Goal: Transaction & Acquisition: Purchase product/service

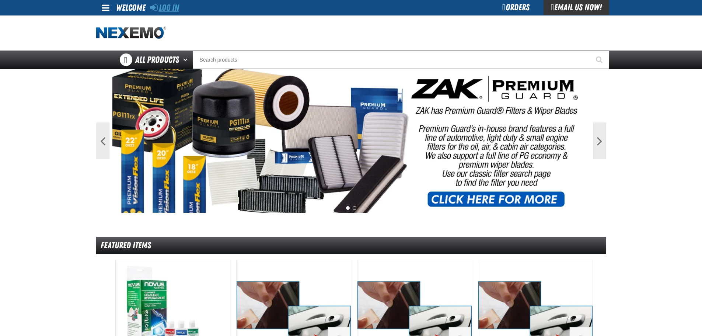
click at [171, 9] on link "Log In" at bounding box center [164, 8] width 29 height 10
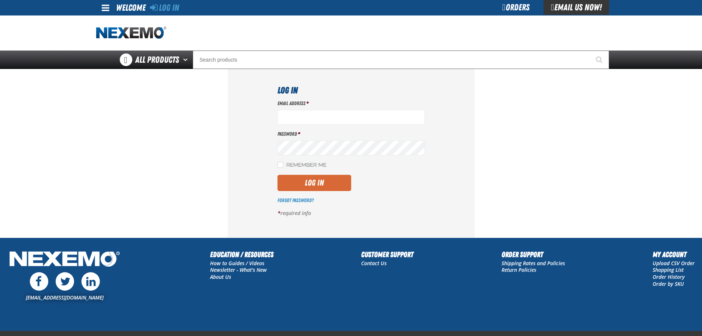
type input "mmagee@vtaig.com"
click at [318, 180] on button "Log In" at bounding box center [315, 183] width 74 height 16
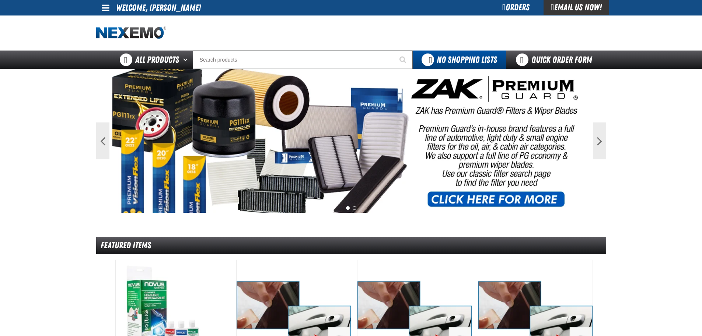
click at [506, 6] on div "Orders" at bounding box center [515, 7] width 55 height 15
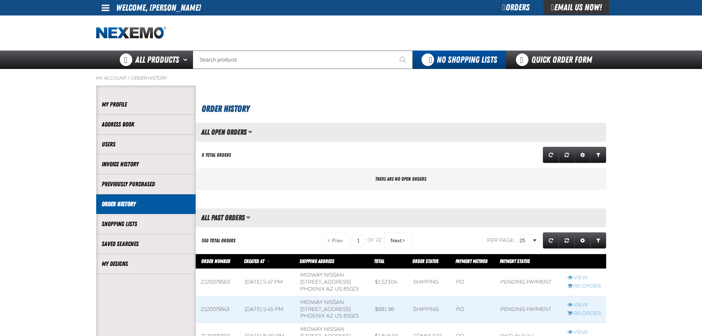
scroll to position [0, 0]
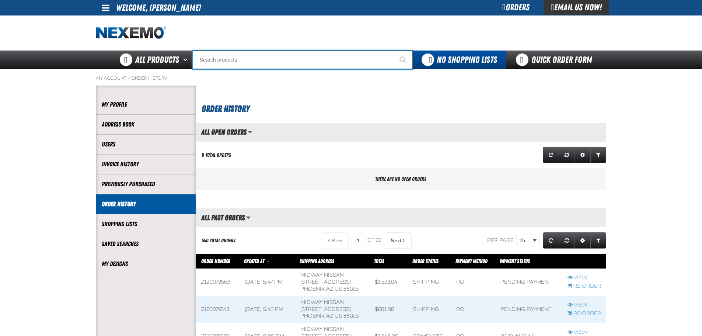
click at [280, 63] on input "Search" at bounding box center [303, 60] width 220 height 18
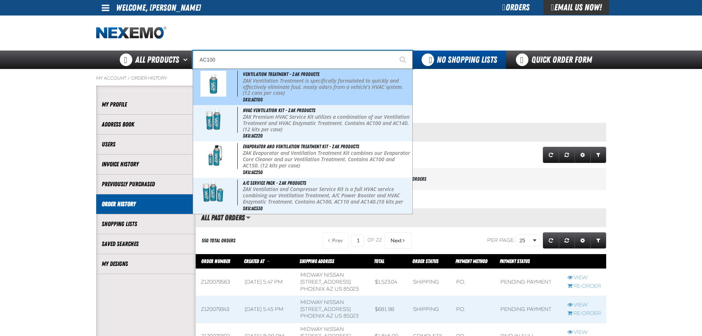
click at [352, 78] on p "ZAK Ventilation Treatment is specifically formulated to quickly and effectively…" at bounding box center [327, 87] width 168 height 18
type input "Ventilation Treatment - ZAK Products"
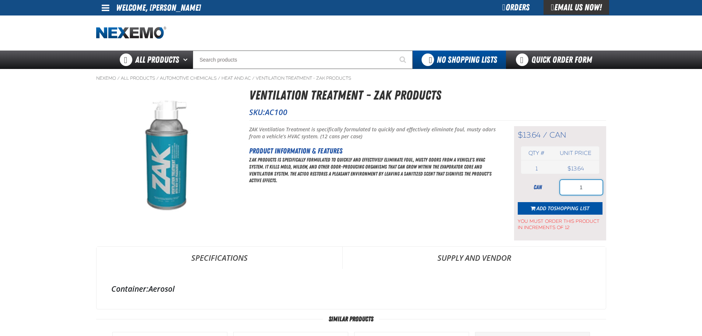
drag, startPoint x: 585, startPoint y: 189, endPoint x: 586, endPoint y: 168, distance: 21.4
click at [571, 189] on input "1" at bounding box center [581, 187] width 42 height 15
type input "36"
click at [558, 207] on span "Shopping List" at bounding box center [571, 208] width 35 height 7
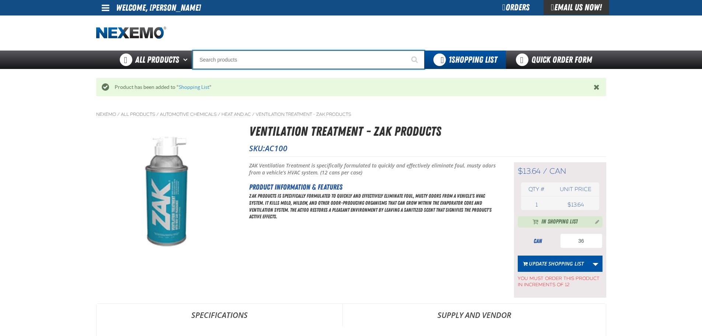
click at [233, 62] on input "Search" at bounding box center [309, 60] width 232 height 18
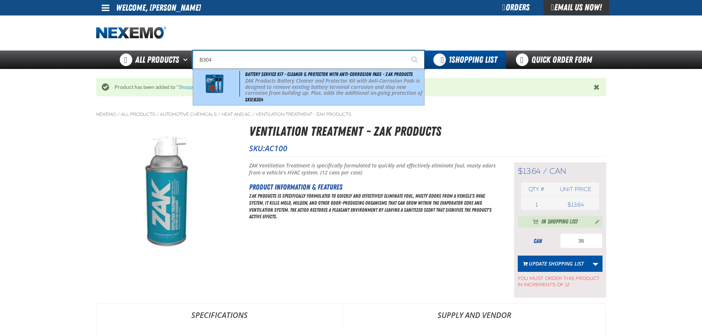
click at [295, 84] on p "ZAK Products Battery Cleaner and Protector Kit with Anti-Corrosion Pads is desi…" at bounding box center [333, 90] width 177 height 25
type input "Battery Service Kit - Cleaner & Protector with Anti-Corrosion Pads - ZAK Produc…"
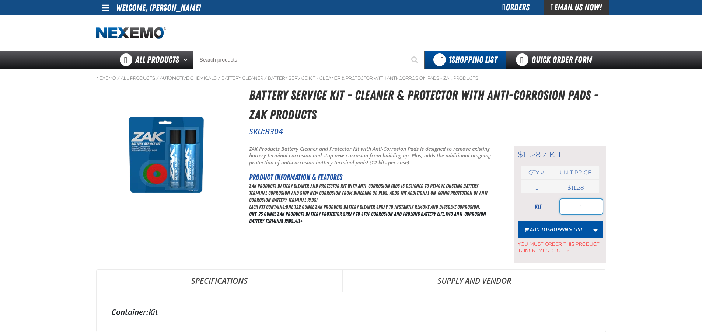
drag, startPoint x: 585, startPoint y: 208, endPoint x: 575, endPoint y: 196, distance: 15.4
click at [565, 210] on input "1" at bounding box center [581, 206] width 42 height 15
type input "24"
click at [557, 229] on span "Shopping List" at bounding box center [564, 229] width 35 height 7
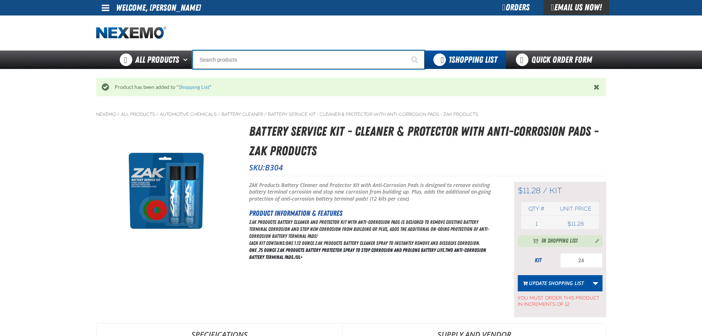
click at [247, 58] on input "Search" at bounding box center [309, 60] width 232 height 18
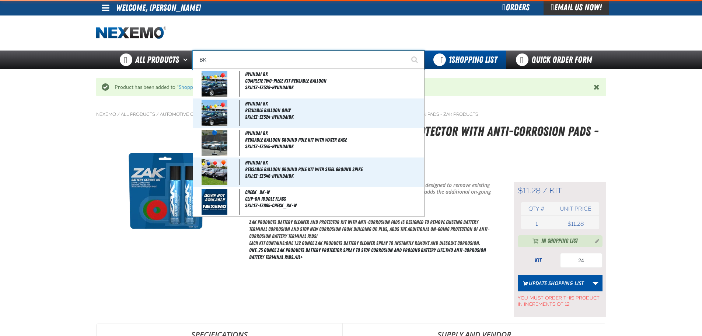
type input "BK1"
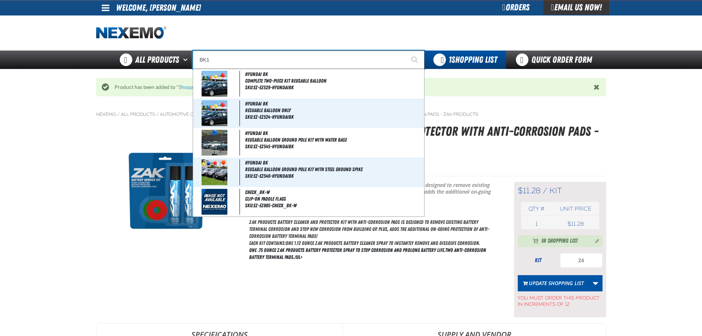
type input "BK1 Bearkat Safety Glasses (Pack of 1)"
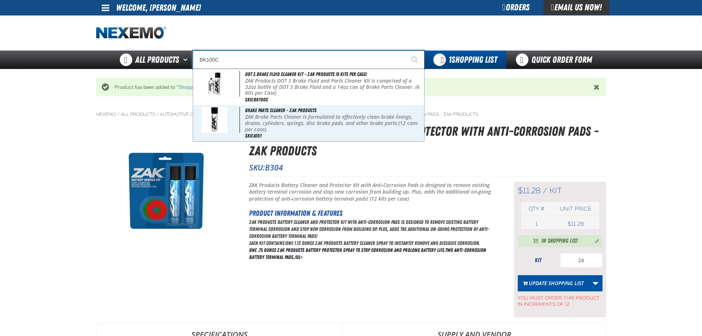
type input "BK100C"
click at [406, 51] on button "Start Searching" at bounding box center [415, 60] width 18 height 18
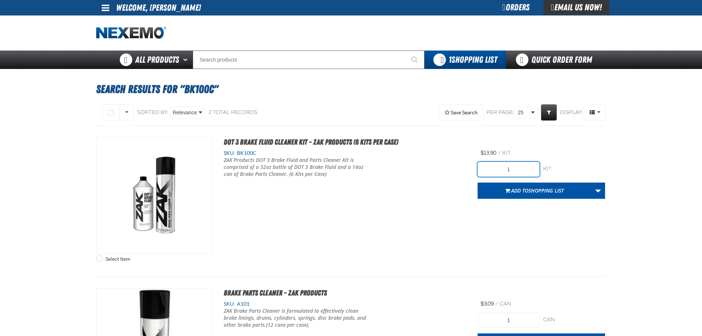
drag, startPoint x: 521, startPoint y: 171, endPoint x: 484, endPoint y: 171, distance: 36.1
click at [484, 171] on input "1" at bounding box center [509, 169] width 62 height 15
type input "60"
click at [539, 188] on span "Shopping List" at bounding box center [546, 190] width 35 height 7
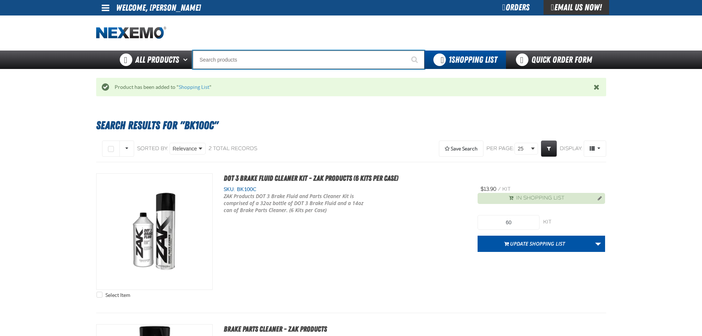
click at [255, 59] on input "Search" at bounding box center [309, 60] width 232 height 18
type input "C"
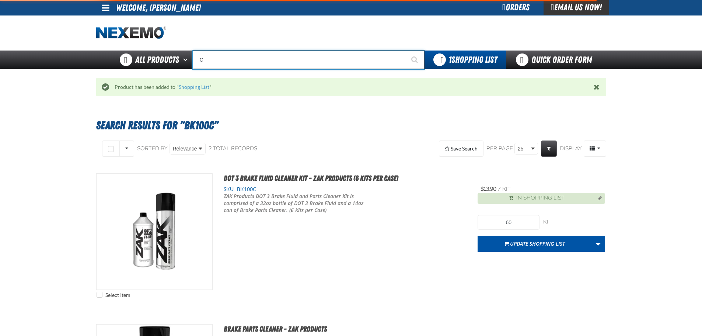
type input "C Alkaline Battery 1.5 Volt (12 per pack)"
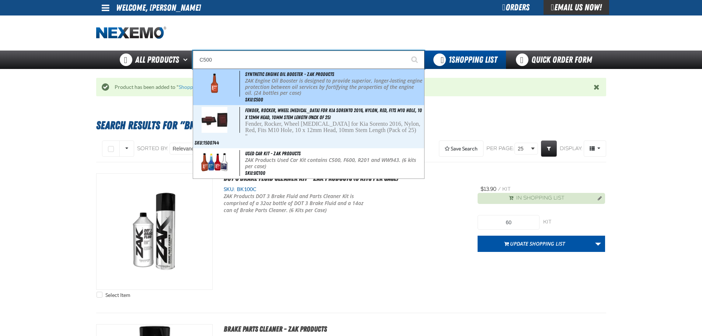
click at [264, 97] on div "Synthetic Engine Oil Booster - ZAK Products ZAK Engine Oil Booster is designed …" at bounding box center [308, 87] width 231 height 36
type input "Synthetic Engine Oil Booster - ZAK Products"
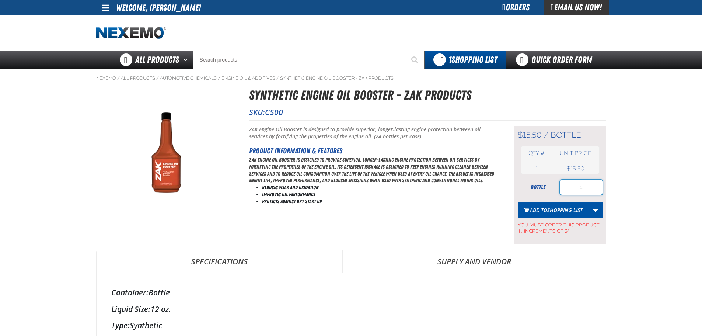
click at [585, 189] on input "1" at bounding box center [581, 187] width 42 height 15
type input "120"
click at [571, 207] on span "Shopping List" at bounding box center [564, 209] width 35 height 7
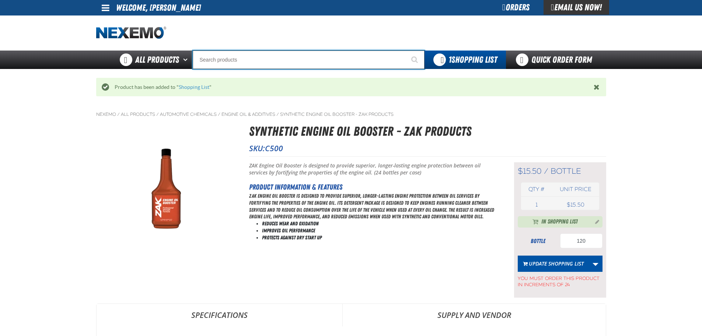
click at [247, 62] on input "Search" at bounding box center [309, 60] width 232 height 18
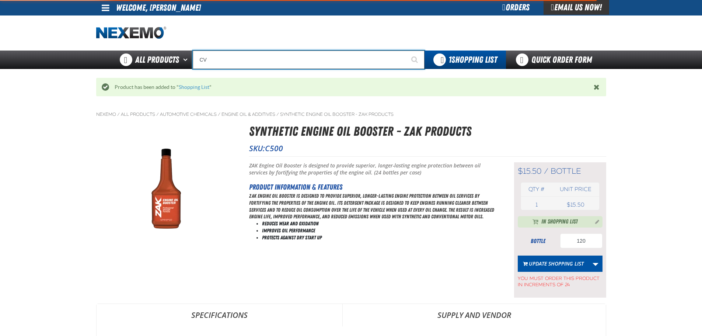
type input "CVT"
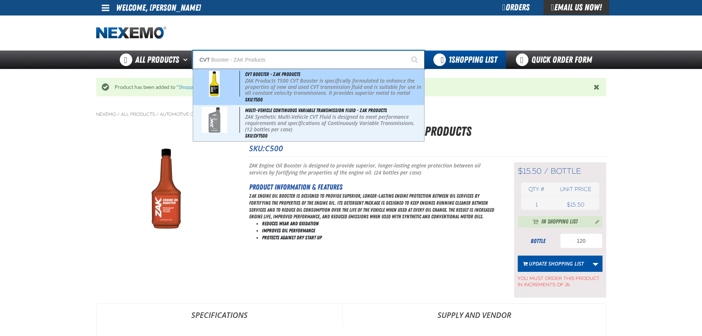
type input "CVT Booster - ZAK Products"
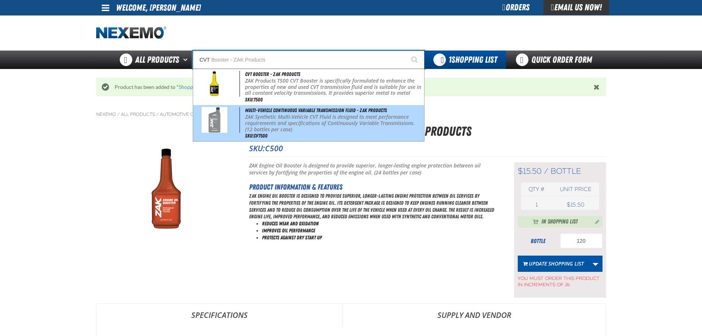
click at [270, 118] on p "ZAK Synthetic Multi-Vehicle CVT Fluid is designed to meet performance requireme…" at bounding box center [333, 123] width 177 height 18
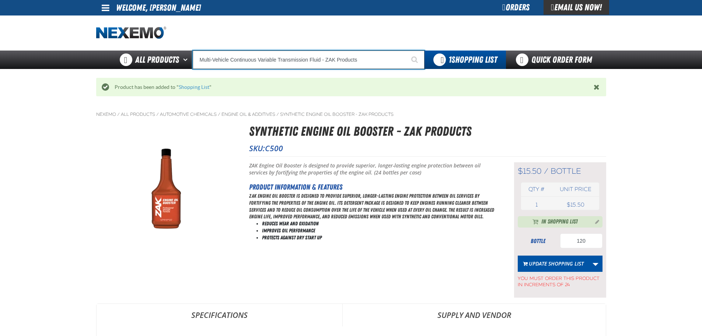
type input "Multi-Vehicle Continuous Variable Transmission Fluid - ZAK Products"
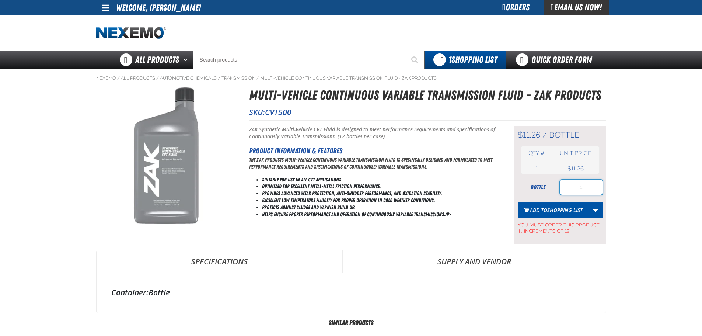
click at [571, 189] on input "1" at bounding box center [581, 187] width 42 height 15
type input "72"
click at [566, 208] on span "Shopping List" at bounding box center [564, 209] width 35 height 7
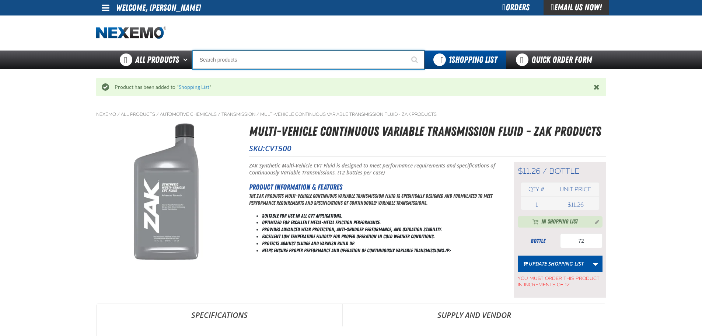
click at [290, 62] on input "Search" at bounding box center [309, 60] width 232 height 18
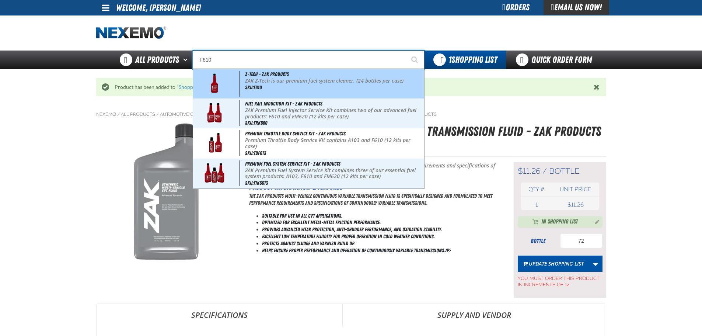
click at [302, 79] on p "ZAK Z-Tech is our premium fuel system cleaner. (24 bottles per case)" at bounding box center [333, 81] width 177 height 6
type input "Z-Tech - ZAK Products"
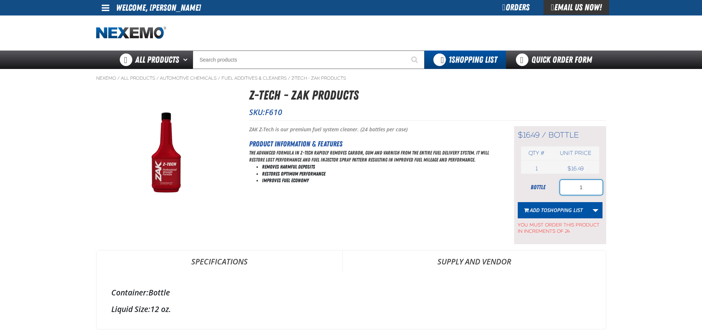
drag, startPoint x: 583, startPoint y: 186, endPoint x: 577, endPoint y: 168, distance: 18.8
click at [569, 187] on input "1" at bounding box center [581, 187] width 42 height 15
type input "48"
click at [570, 205] on button "Add to Shopping List" at bounding box center [553, 210] width 71 height 16
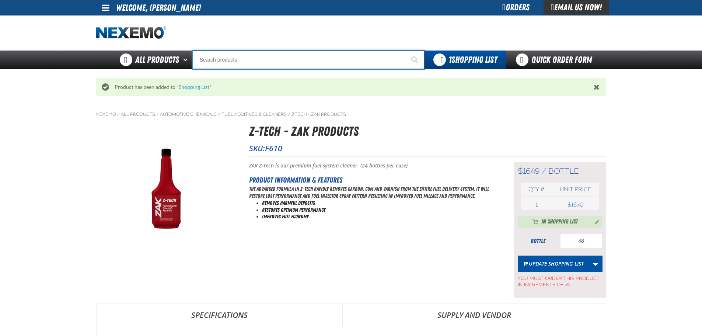
click at [221, 62] on input "Search" at bounding box center [309, 60] width 232 height 18
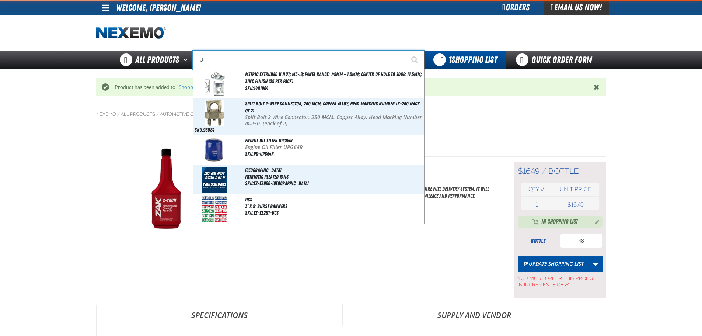
type input "UC"
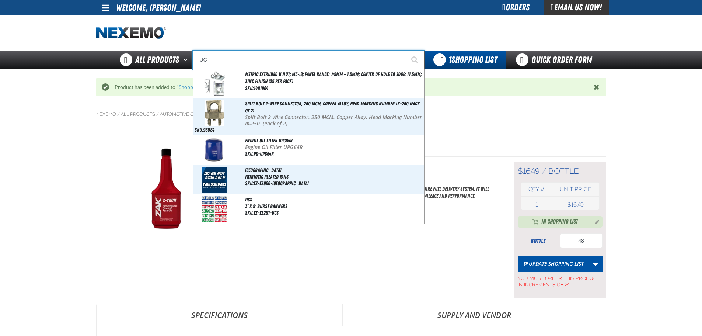
type input "UC RED"
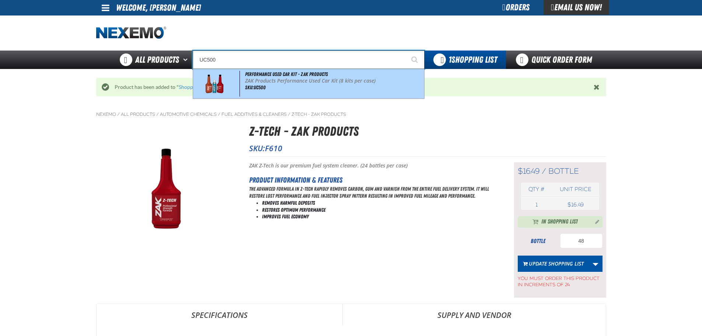
click at [287, 73] on span "Performance Used Car Kit - ZAK Products" at bounding box center [286, 74] width 83 height 6
type input "Performance Used Car Kit - ZAK Products"
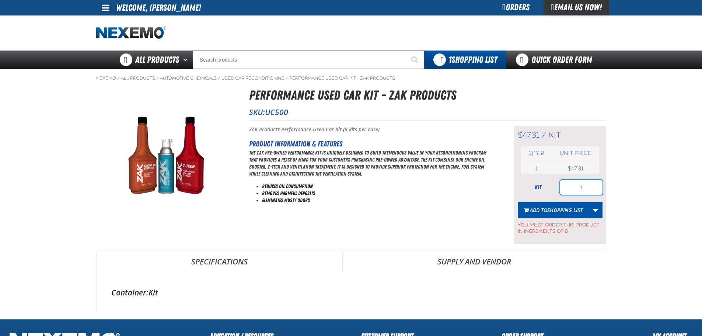
drag, startPoint x: 586, startPoint y: 190, endPoint x: 589, endPoint y: 188, distance: 3.8
click at [586, 190] on input "1" at bounding box center [581, 187] width 42 height 15
type input "16"
click at [569, 210] on span "Shopping List" at bounding box center [564, 209] width 35 height 7
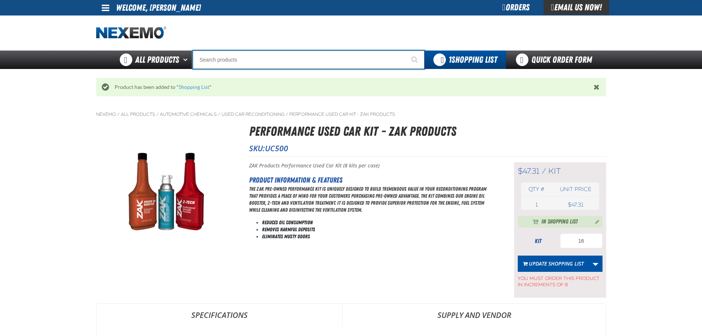
click at [256, 55] on input "Search" at bounding box center [309, 60] width 232 height 18
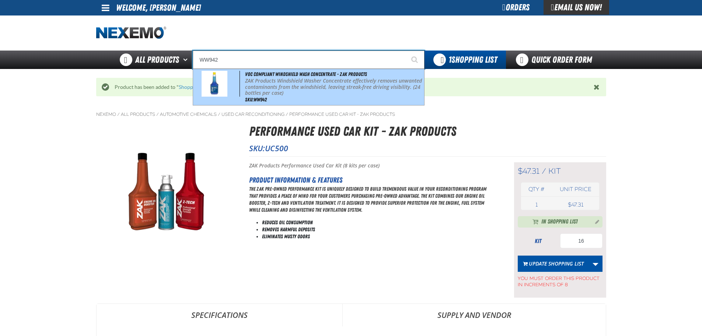
click at [292, 85] on p "ZAK Products Windshield Washer Concentrate effectively removes unwanted contami…" at bounding box center [333, 87] width 177 height 18
type input "VOC Compliant Windshield Wash Concentrate - ZAK Products"
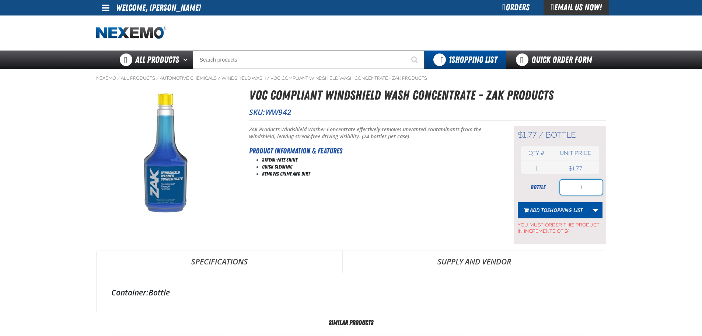
drag, startPoint x: 577, startPoint y: 188, endPoint x: 562, endPoint y: 188, distance: 15.5
click at [562, 188] on input "1" at bounding box center [581, 187] width 42 height 15
type input "24"
click at [554, 211] on span "Shopping List" at bounding box center [564, 209] width 35 height 7
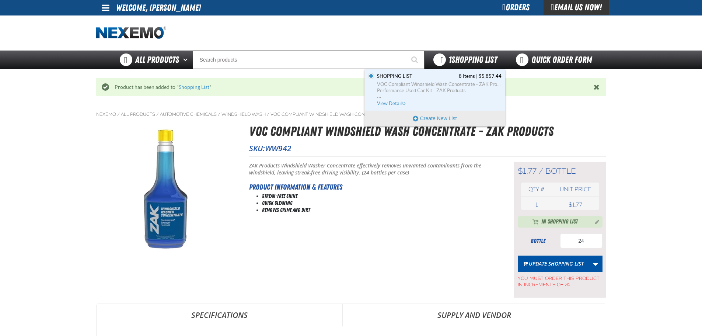
click at [457, 59] on span "1 Shopping List" at bounding box center [473, 60] width 49 height 10
click at [394, 102] on span "View Details" at bounding box center [392, 104] width 30 height 6
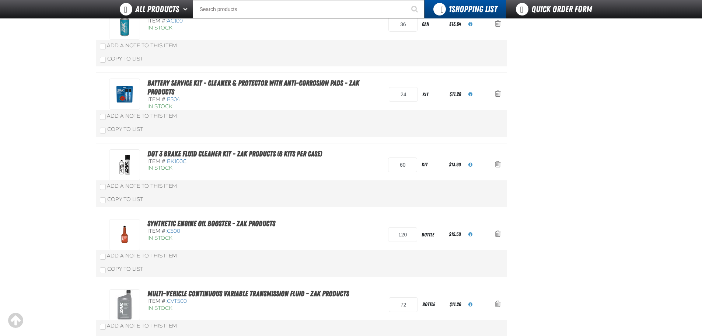
scroll to position [37, 0]
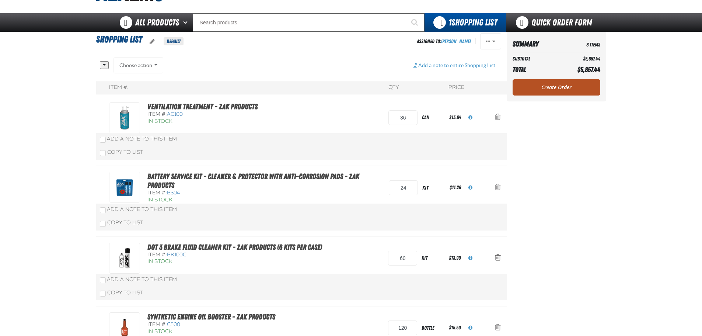
click at [567, 87] on link "Create Order" at bounding box center [557, 87] width 88 height 16
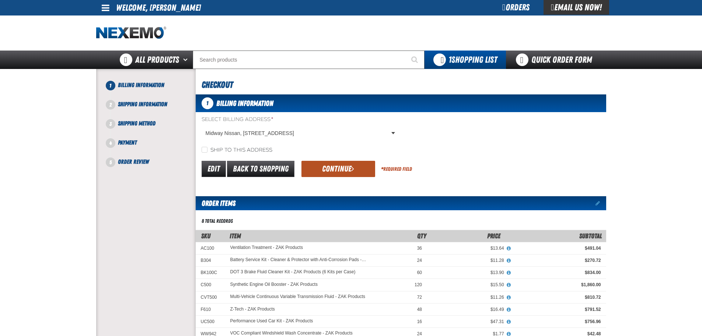
click at [354, 170] on span "submit" at bounding box center [352, 168] width 3 height 8
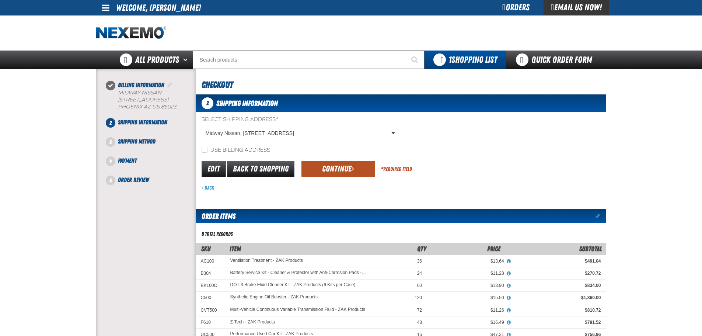
click at [352, 166] on span "submit" at bounding box center [352, 168] width 3 height 8
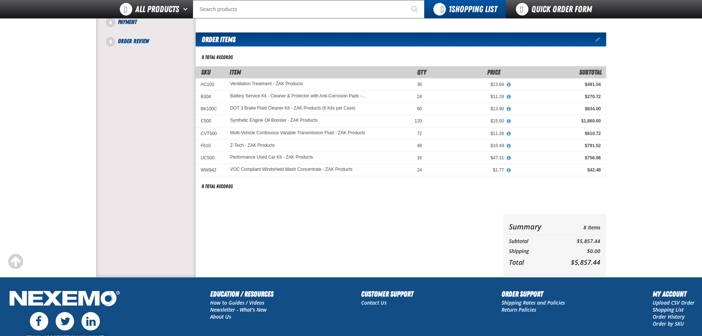
scroll to position [73, 0]
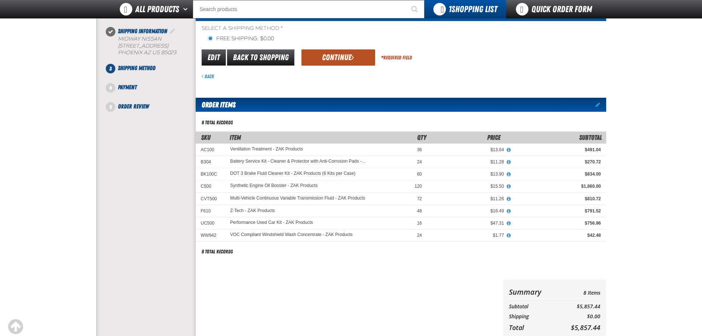
click at [340, 60] on button "Continue" at bounding box center [339, 57] width 74 height 16
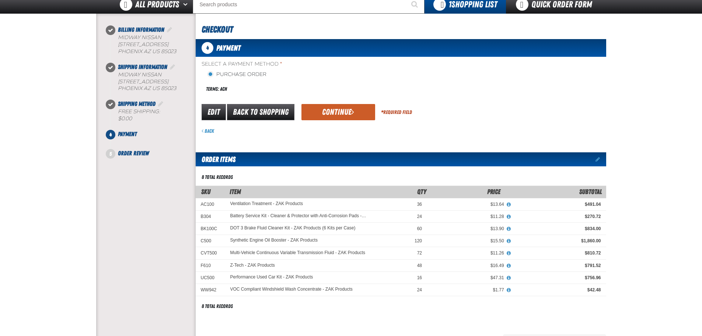
scroll to position [0, 0]
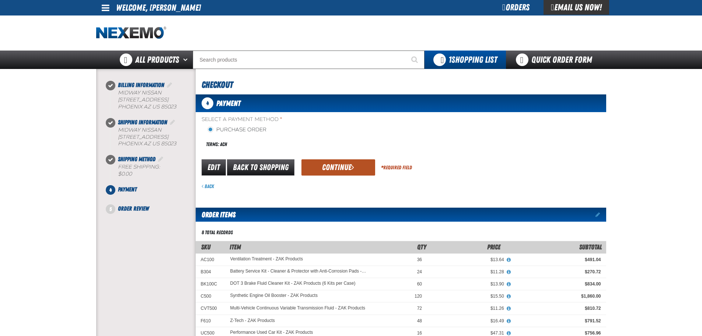
click at [348, 167] on button "Continue" at bounding box center [339, 167] width 74 height 16
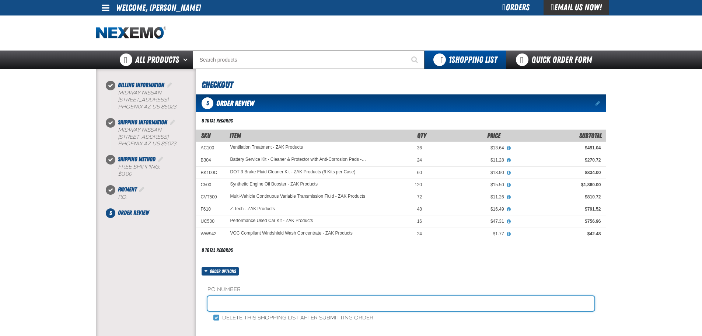
click at [267, 303] on input "text" at bounding box center [401, 303] width 387 height 15
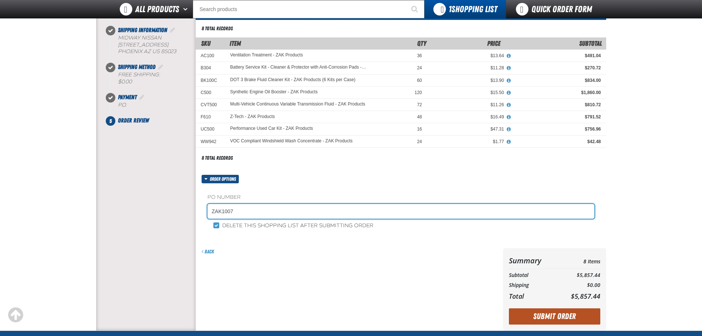
type input "ZAK1007"
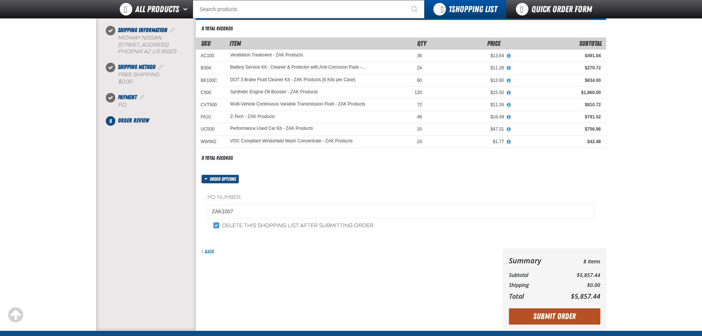
click at [560, 316] on button "Submit Order" at bounding box center [554, 316] width 91 height 16
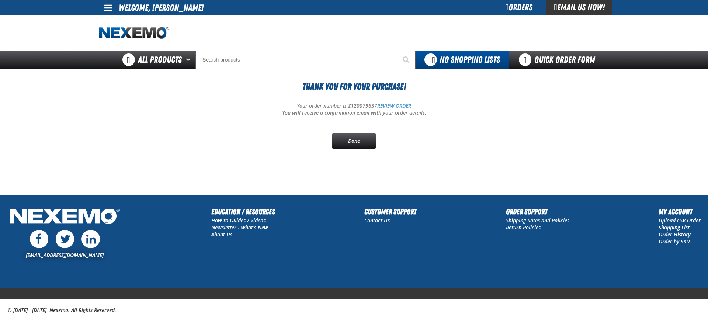
click at [506, 7] on div "Orders" at bounding box center [518, 7] width 55 height 15
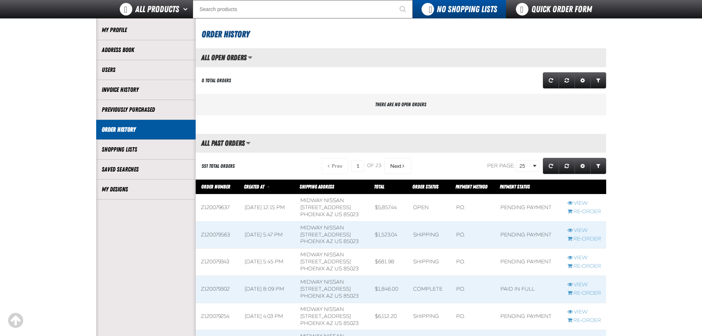
scroll to position [74, 0]
